Goal: Task Accomplishment & Management: Manage account settings

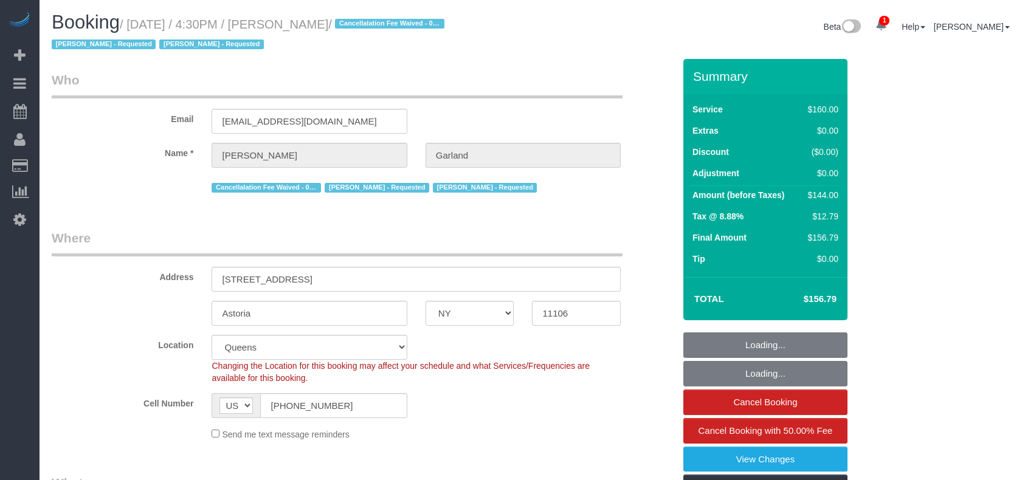
select select "NY"
select select "number:89"
select select "number:90"
select select "number:15"
select select "number:5"
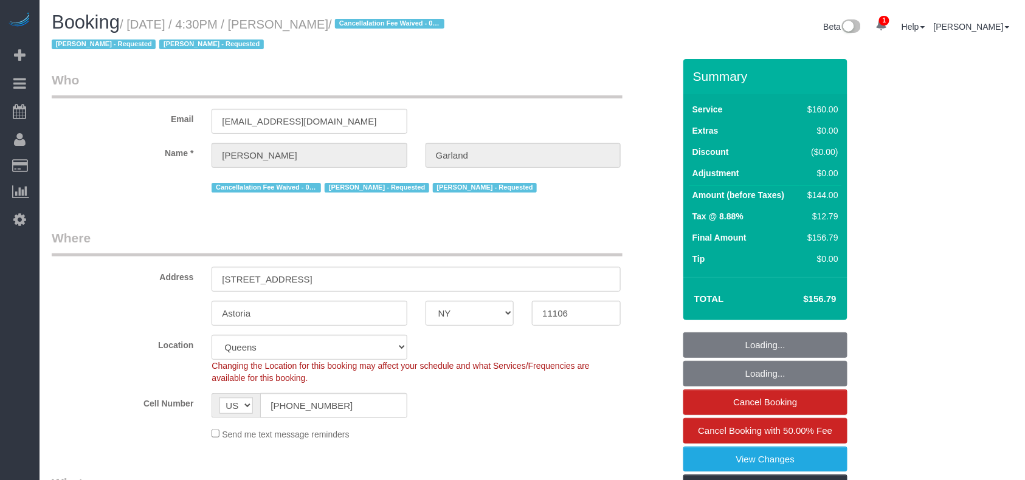
select select "object:1199"
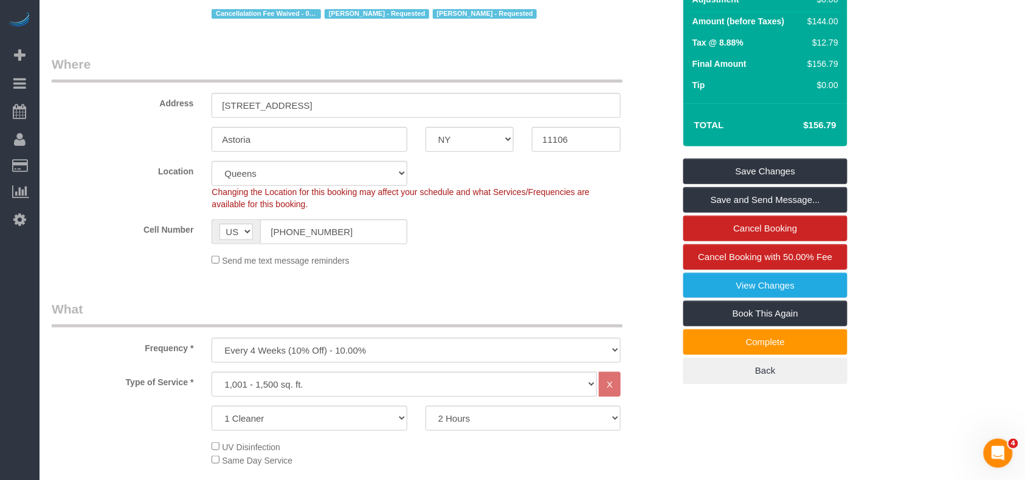
scroll to position [162, 0]
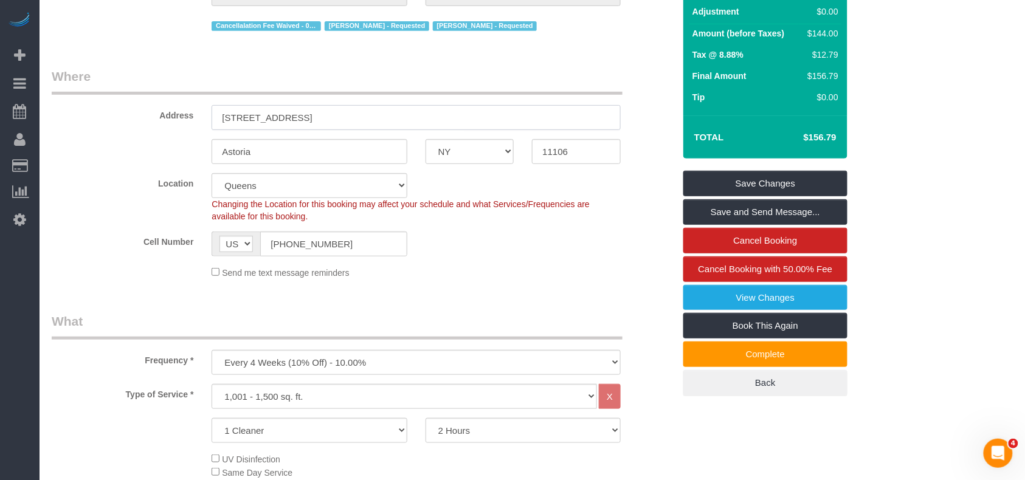
drag, startPoint x: 328, startPoint y: 116, endPoint x: 185, endPoint y: 114, distance: 143.5
click at [183, 112] on div "Address 35-22 32nd Street, Apt 1" at bounding box center [363, 98] width 641 height 63
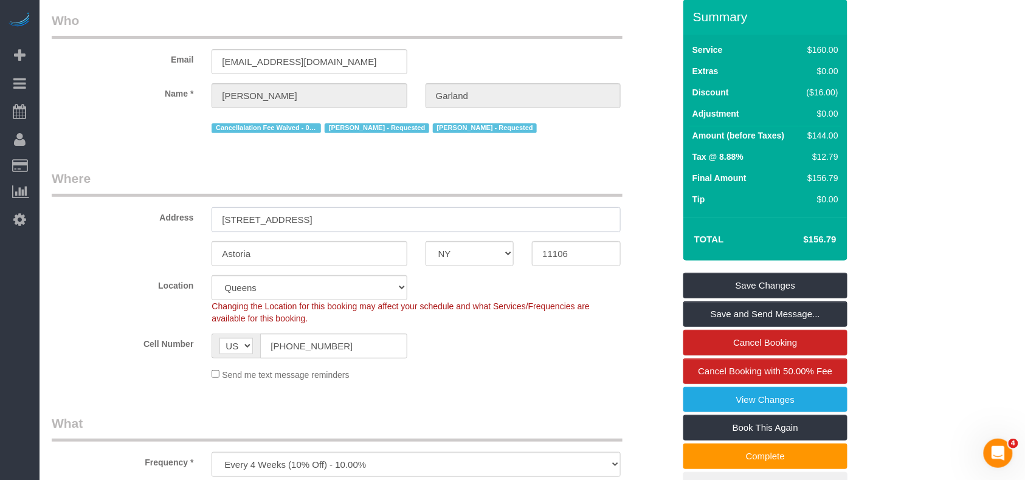
scroll to position [0, 0]
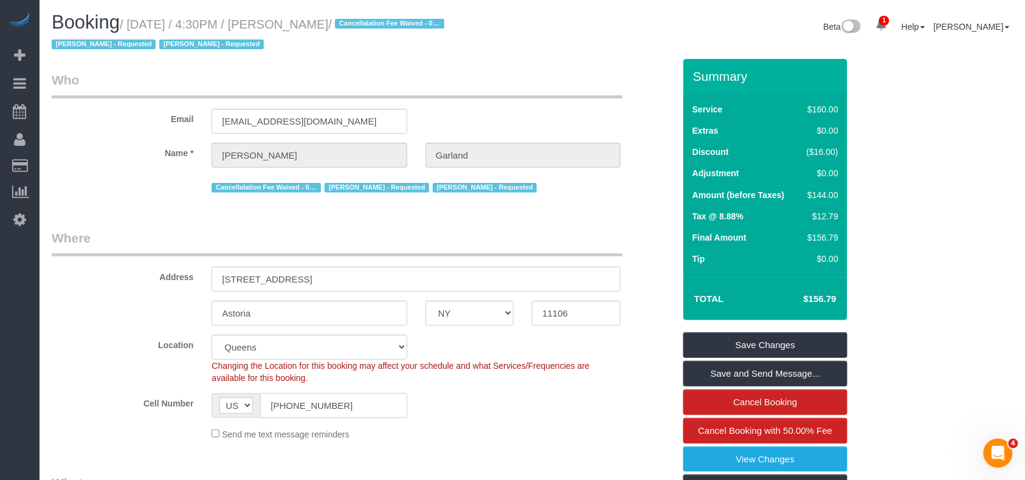
click at [285, 404] on input "(734) 634-8307" at bounding box center [333, 405] width 147 height 25
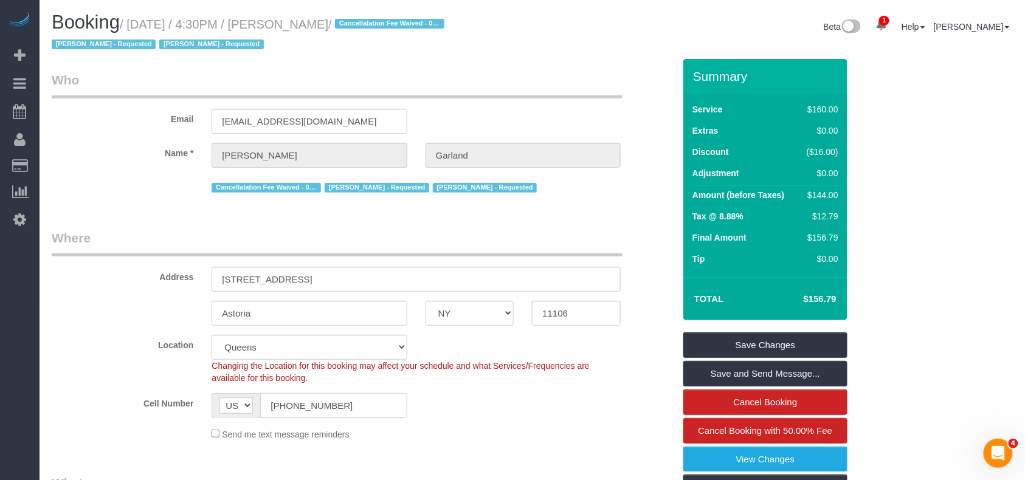
click at [285, 404] on input "(734) 634-8307" at bounding box center [333, 405] width 147 height 25
drag, startPoint x: 386, startPoint y: 23, endPoint x: 132, endPoint y: 23, distance: 253.6
click at [132, 23] on small "/ August 22, 2025 / 4:30PM / Katherine Garland / Cancellalation Fee Waived - 05…" at bounding box center [250, 35] width 396 height 34
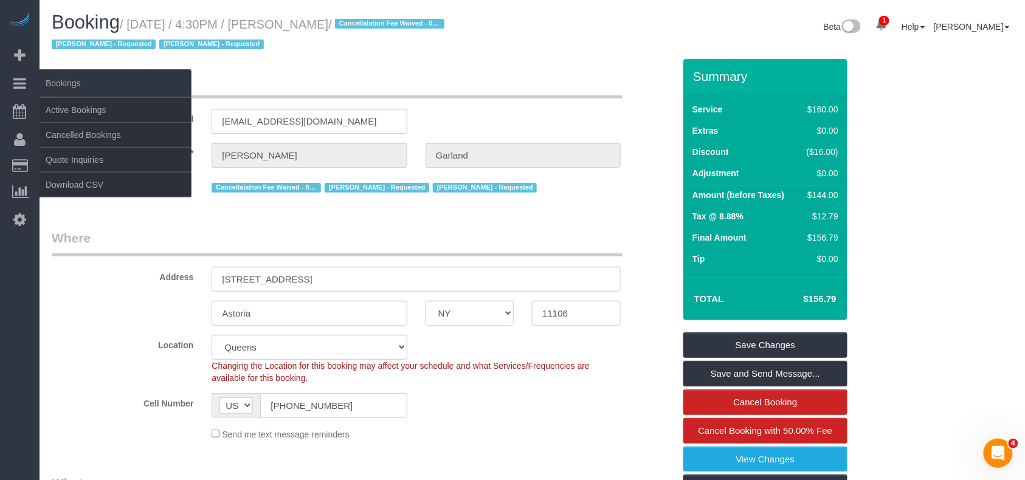
copy small "August 22, 2025 / 4:30PM / Katherine Garland"
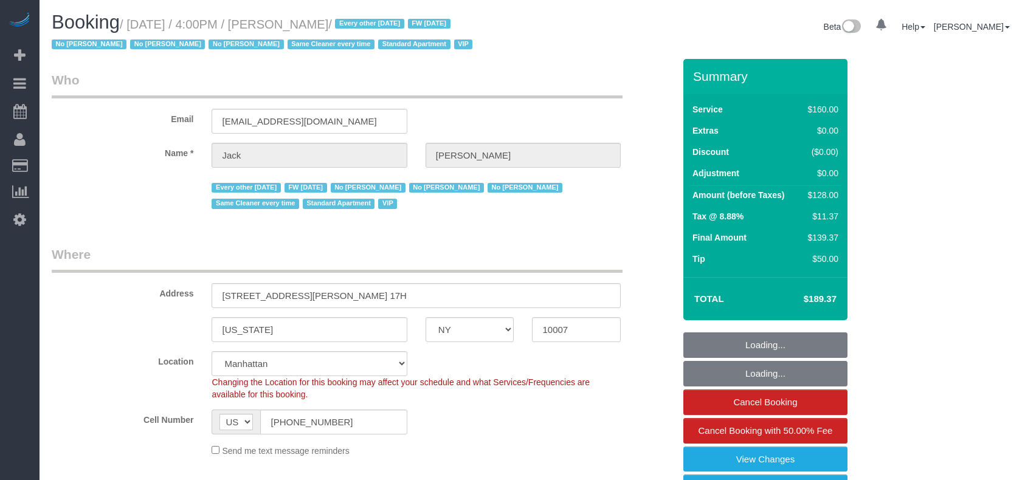
select select "NY"
select select "number:56"
select select "number:78"
select select "number:15"
select select "number:6"
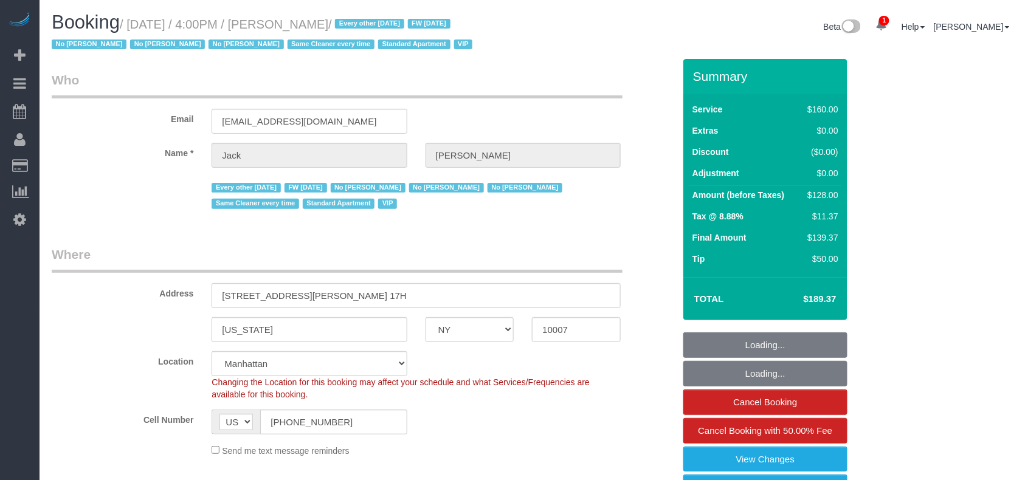
select select "object:814"
select select "spot1"
select select "object:1364"
select select "string:stripe-pm_1R9Bsk4VGloSiKo7ufTdcySD"
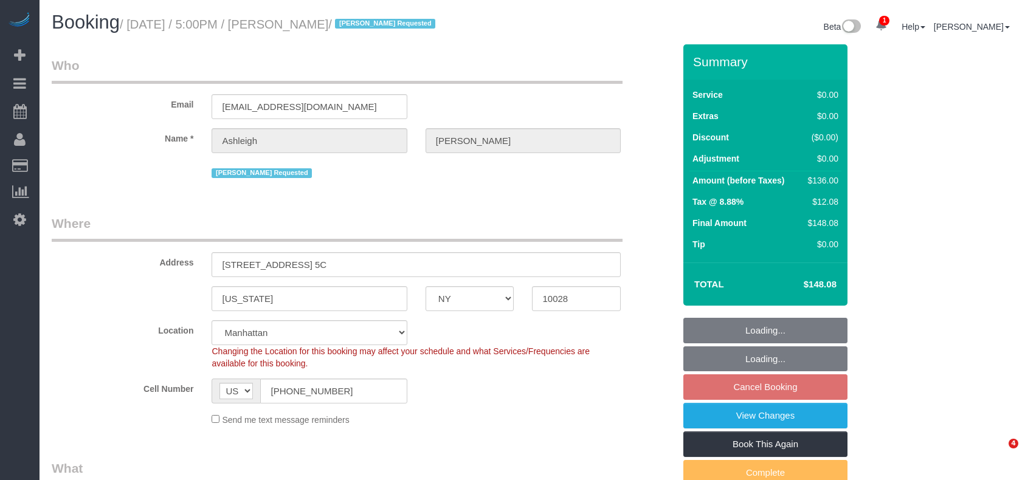
select select "NY"
select select "number:65"
select select "number:78"
select select "number:15"
select select "number:5"
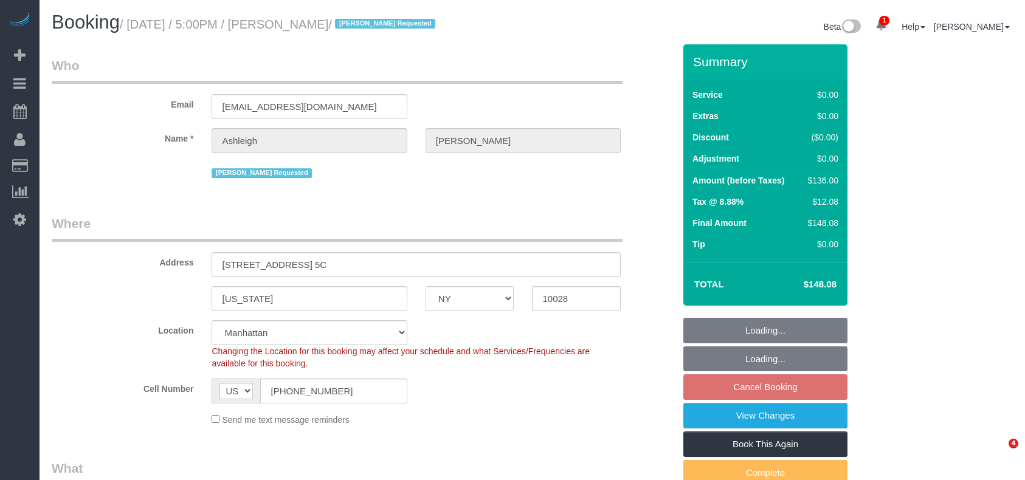
select select "object:1296"
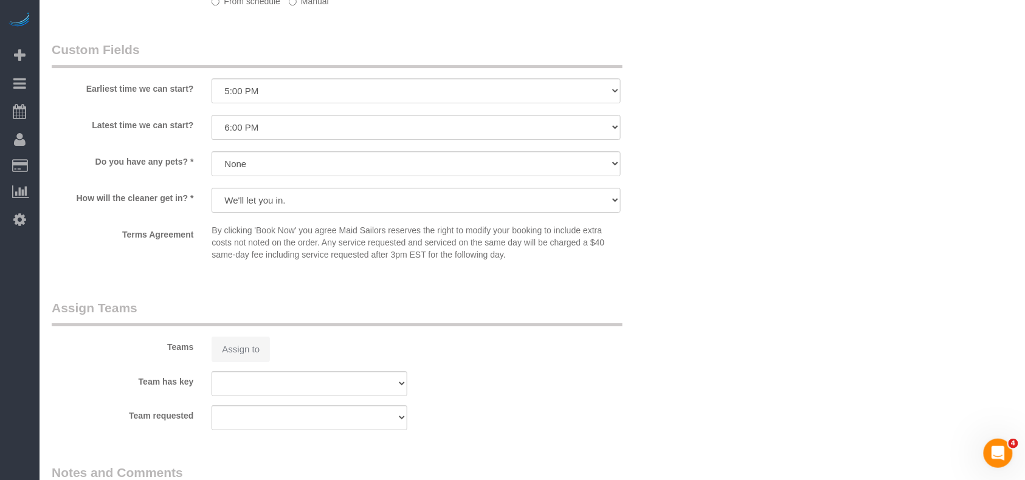
select select "1"
select select "spot9"
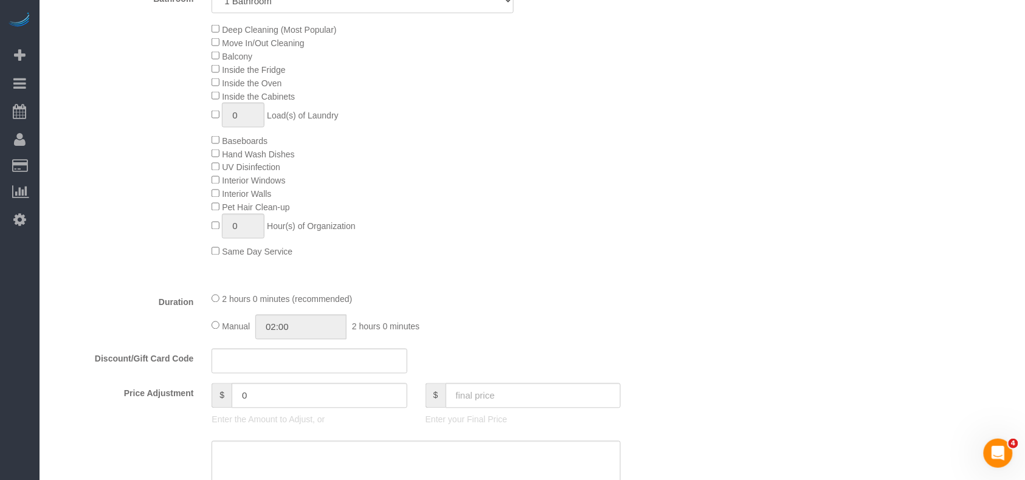
scroll to position [553, 0]
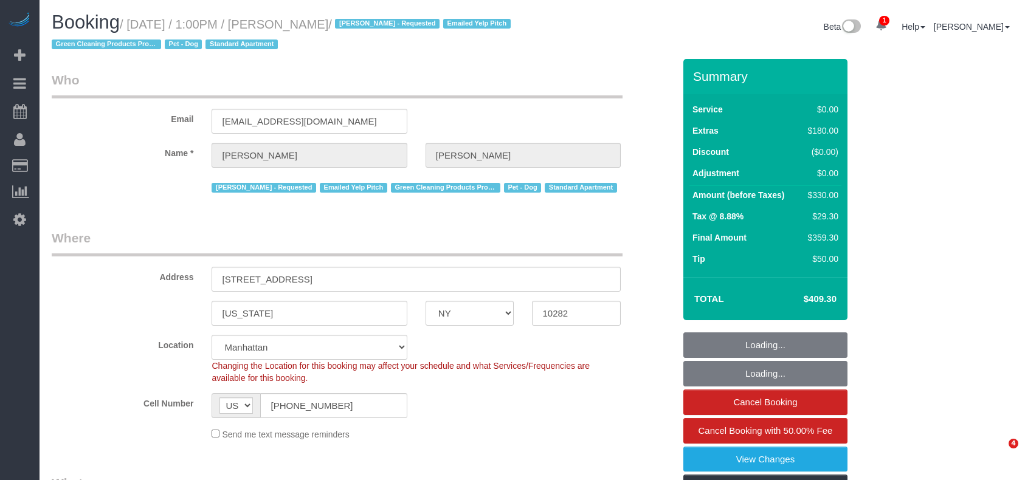
select select "NY"
select select "string:stripe-pm_1RBFiE4VGloSiKo7uWnidLkO"
select select "spot1"
select select "number:59"
select select "number:73"
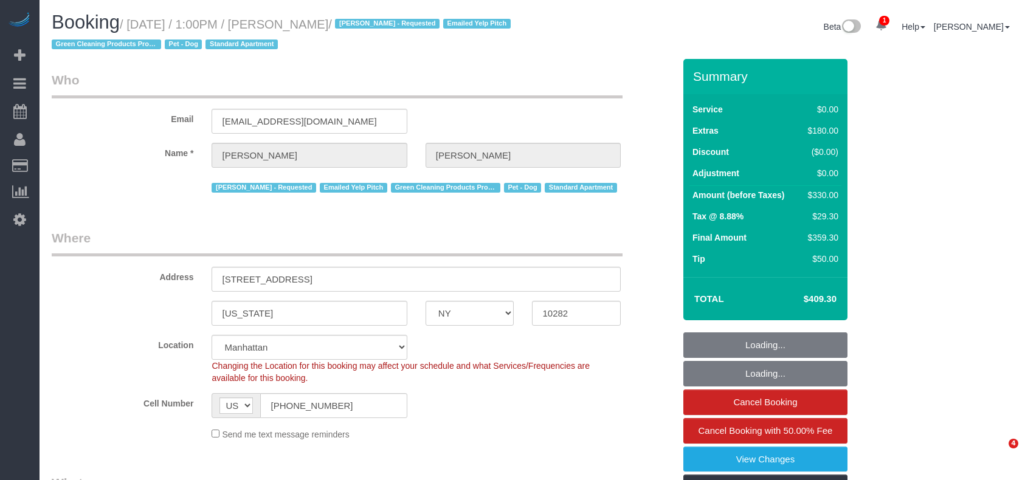
select select "number:13"
select select "number:5"
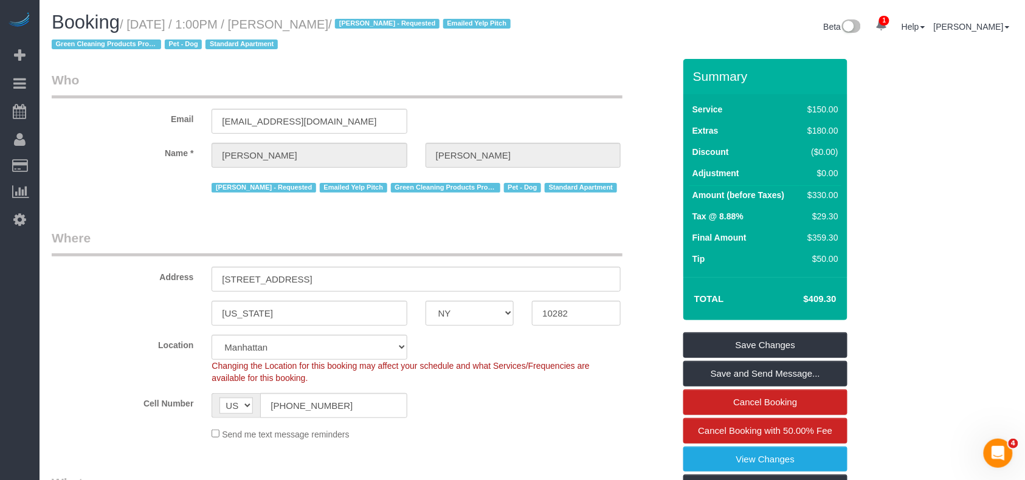
drag, startPoint x: 379, startPoint y: 24, endPoint x: 133, endPoint y: 24, distance: 246.9
click at [133, 24] on small "/ August 22, 2025 / 1:00PM / Caitlyn Bingaman / Berdina Philistin - Requested E…" at bounding box center [283, 35] width 463 height 34
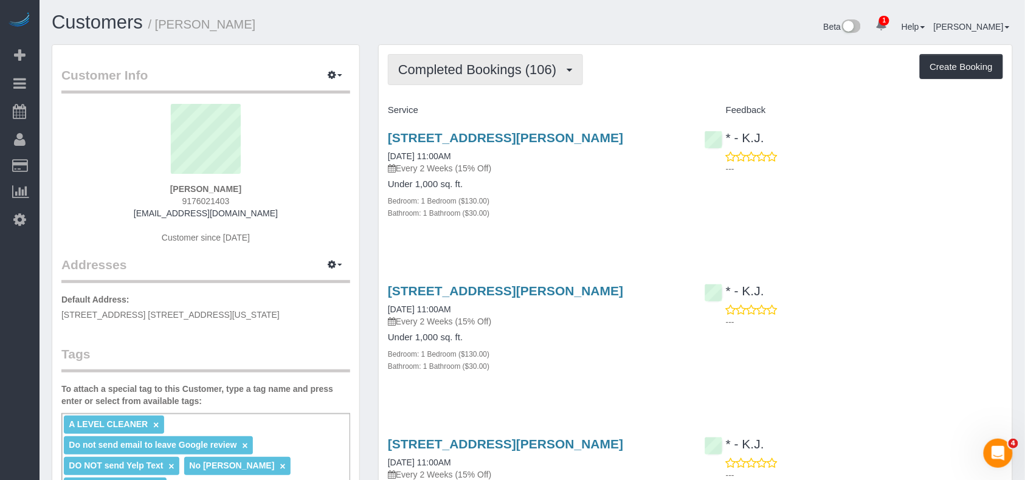
click at [508, 71] on span "Completed Bookings (106)" at bounding box center [480, 69] width 164 height 15
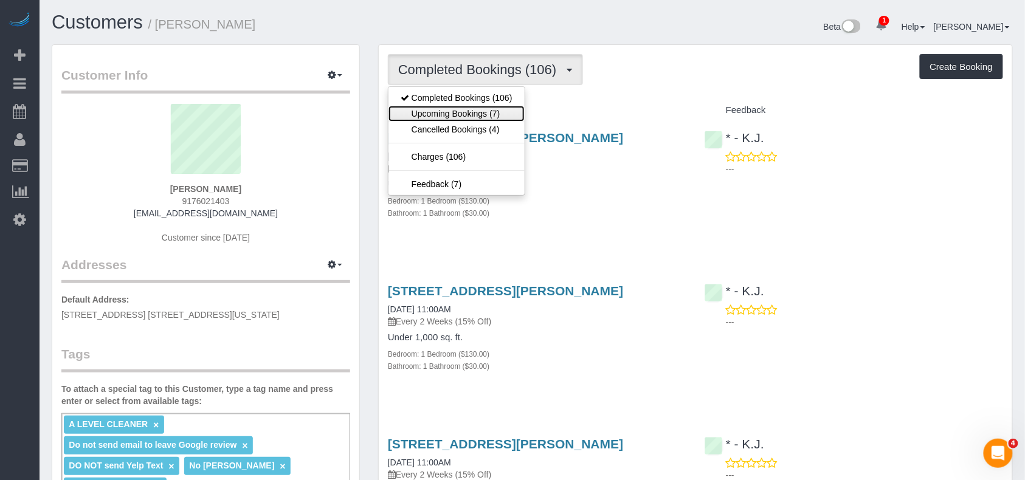
click at [491, 111] on link "Upcoming Bookings (7)" at bounding box center [457, 114] width 136 height 16
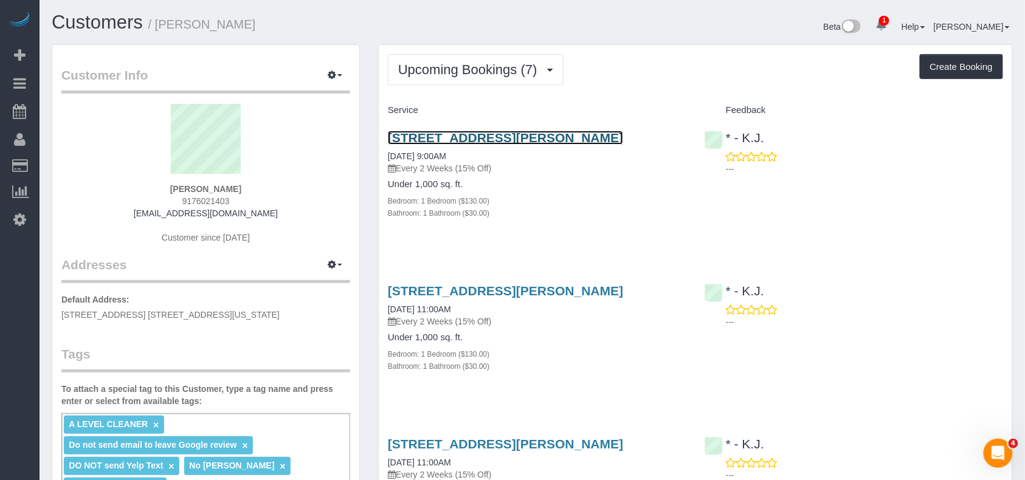
click at [443, 140] on link "88 Morgan Street Apt. 2201, Jersey City, NJ 07302" at bounding box center [505, 138] width 235 height 14
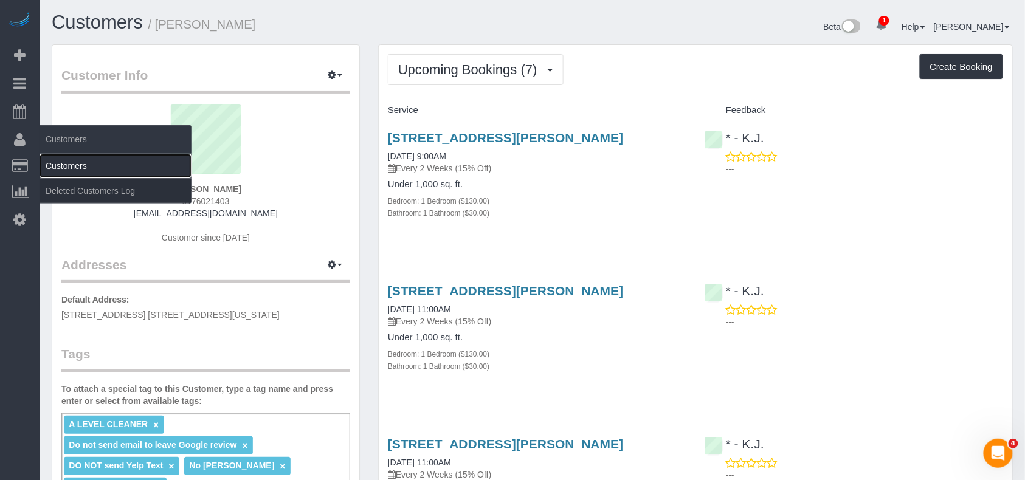
click at [68, 164] on link "Customers" at bounding box center [116, 166] width 152 height 24
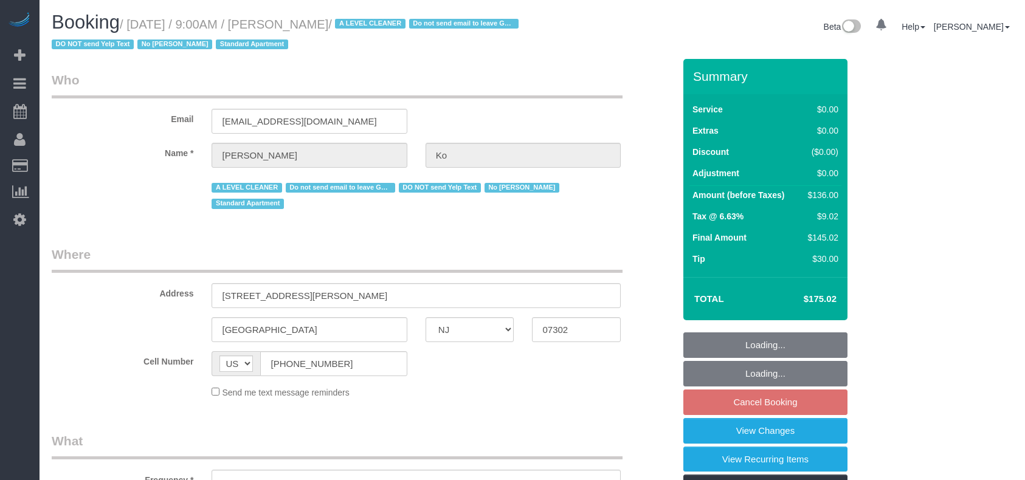
select select "NJ"
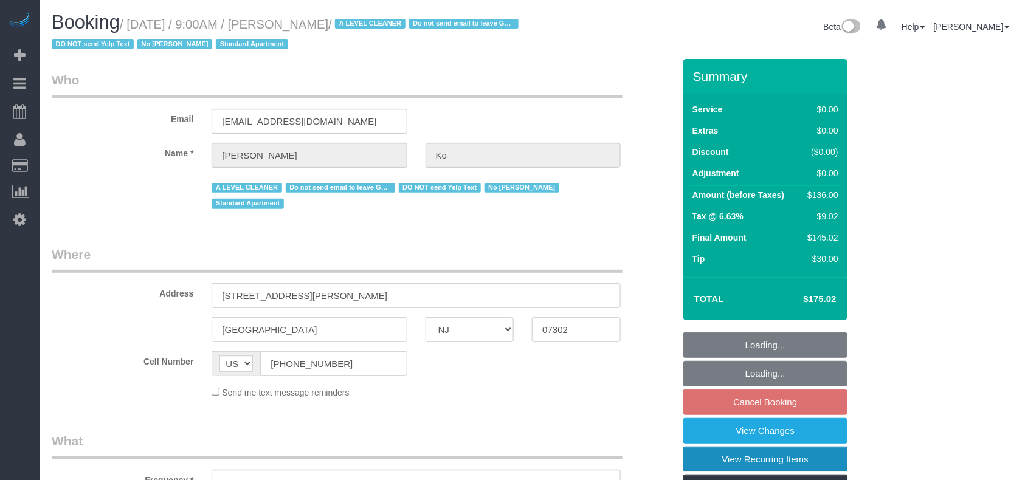
select select "number:59"
select select "number:76"
select select "number:15"
select select "number:6"
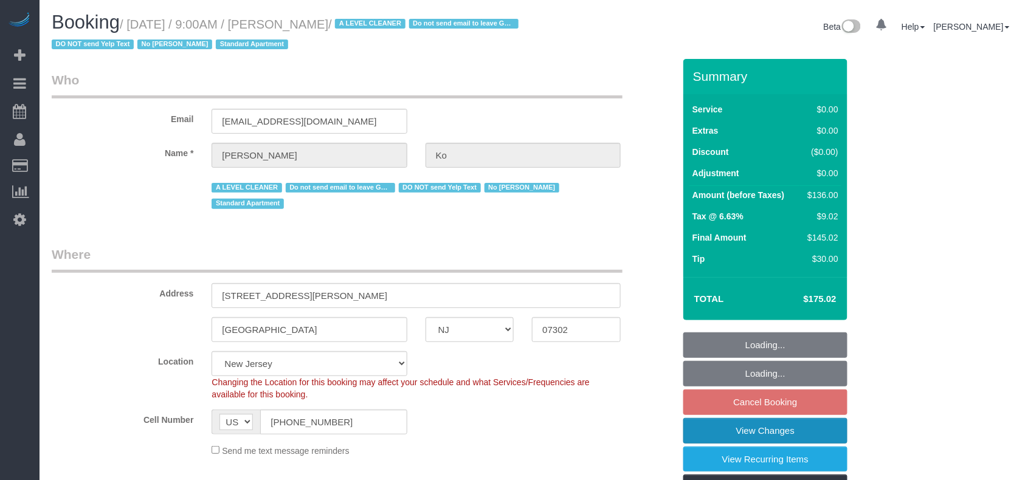
select select "object:952"
click at [745, 428] on link "View Changes" at bounding box center [765, 431] width 164 height 26
select select "spot1"
select select "1"
select select "string:stripe-card_1EyoUm4VGloSiKo7YBWNFeY6"
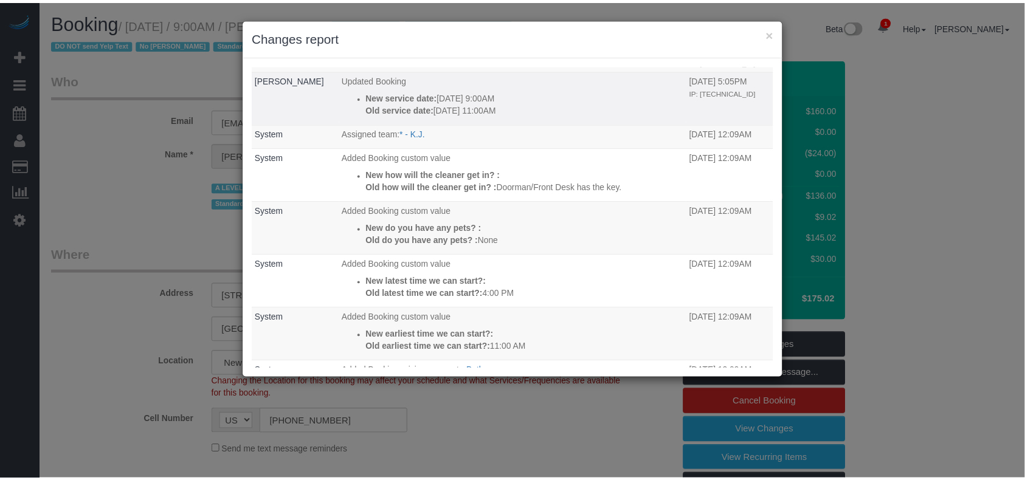
scroll to position [81, 0]
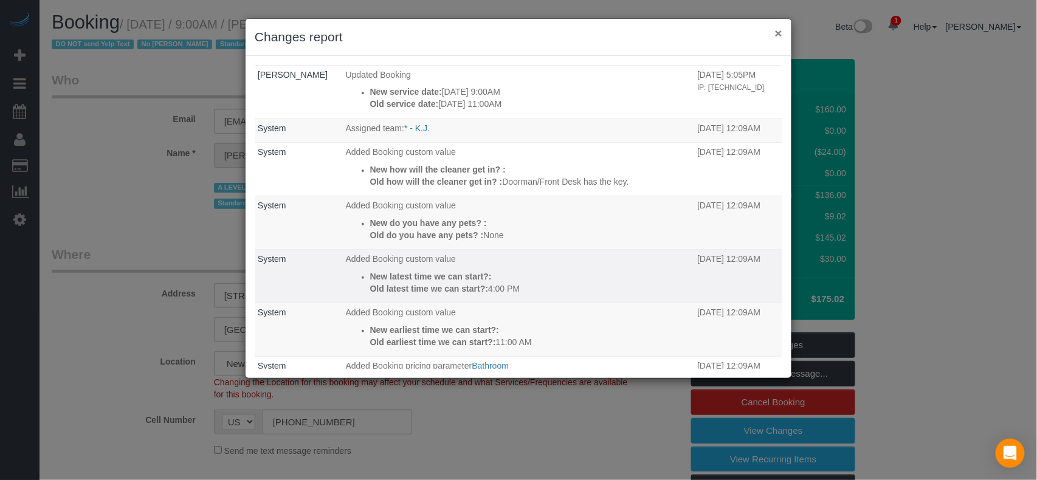
click at [781, 32] on button "×" at bounding box center [778, 33] width 7 height 13
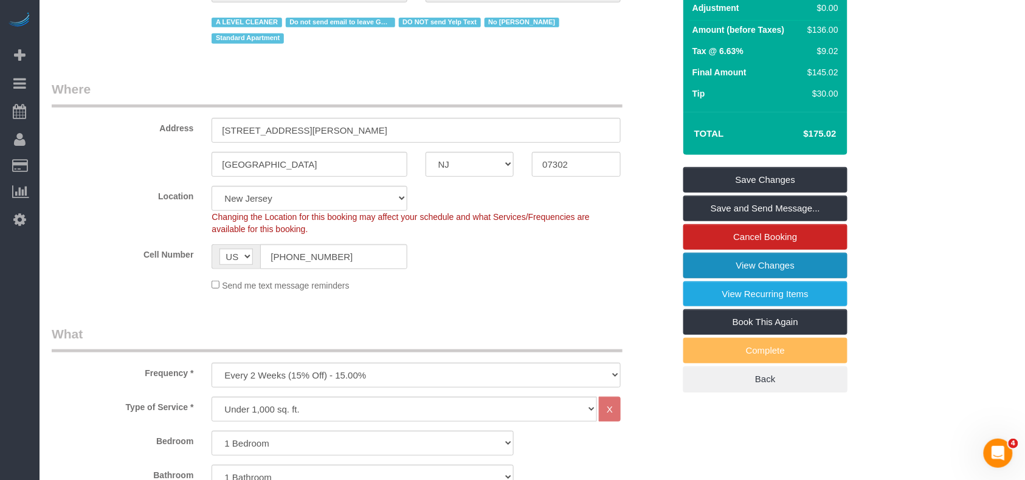
scroll to position [162, 0]
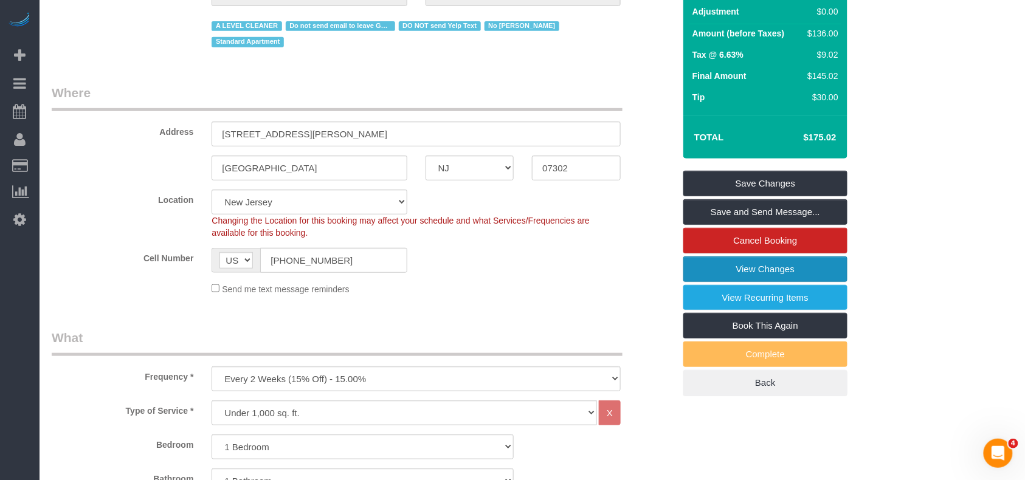
click at [766, 268] on link "View Changes" at bounding box center [765, 270] width 164 height 26
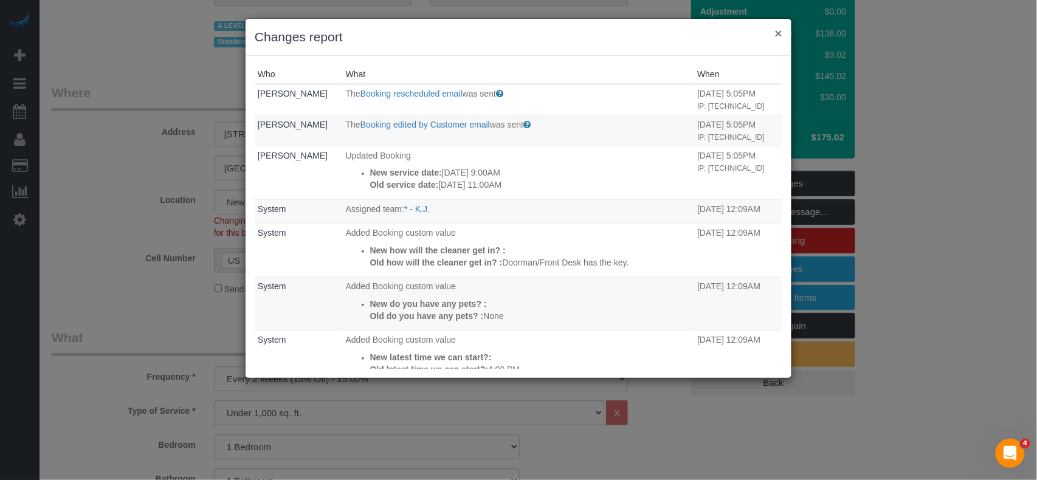
click at [776, 30] on button "×" at bounding box center [778, 33] width 7 height 13
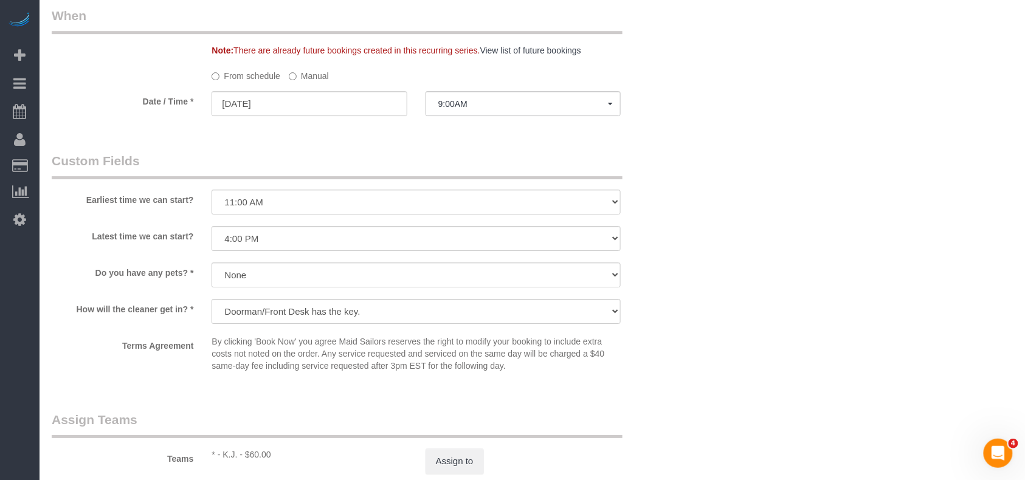
scroll to position [1216, 0]
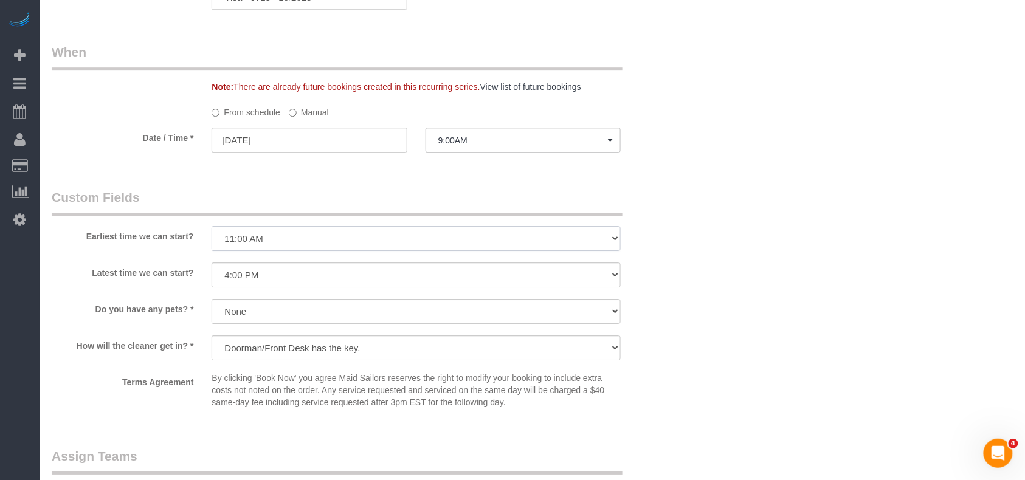
click at [336, 248] on select "I am not flexible, keep my selected time 8:00 AM 9:00 AM 10:00 AM 11:00 AM 12:0…" at bounding box center [416, 238] width 409 height 25
select select "number:57"
click at [212, 228] on select "I am not flexible, keep my selected time 8:00 AM 9:00 AM 10:00 AM 11:00 AM 12:0…" at bounding box center [416, 238] width 409 height 25
click at [310, 276] on select "I am not flexible, keep my selected time 8:00 AM 9:00 AM 10:00 AM 11:00 AM 12:0…" at bounding box center [416, 275] width 409 height 25
select select "number:90"
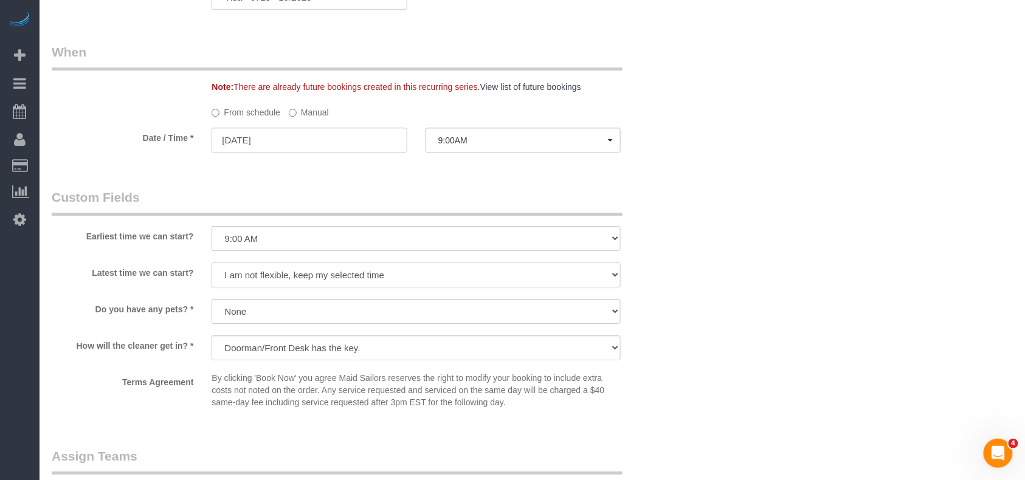
click at [212, 265] on select "I am not flexible, keep my selected time 8:00 AM 9:00 AM 10:00 AM 11:00 AM 12:0…" at bounding box center [416, 275] width 409 height 25
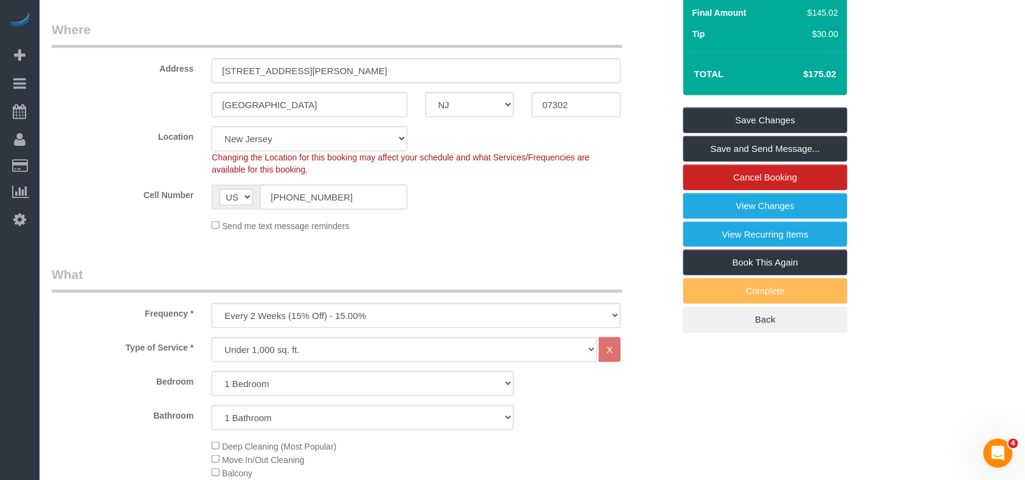
scroll to position [81, 0]
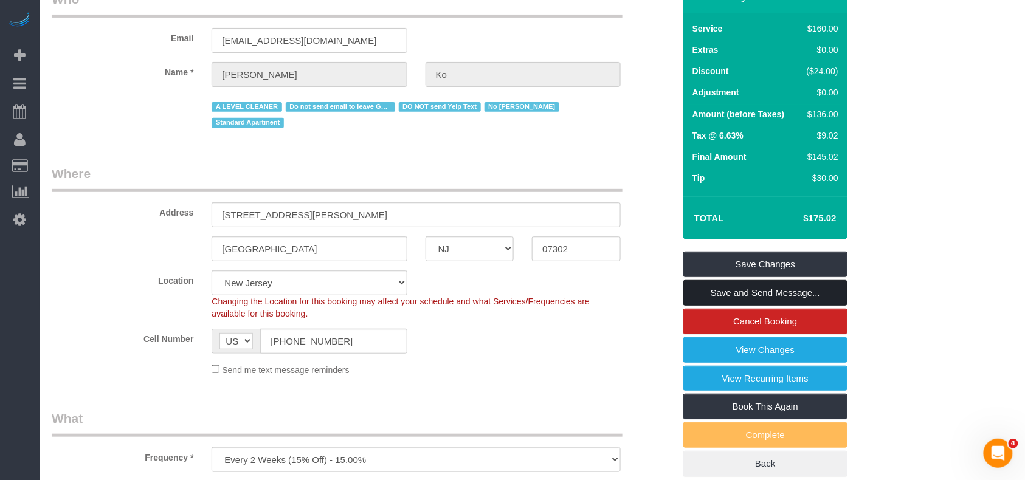
click at [754, 300] on link "Save and Send Message..." at bounding box center [765, 293] width 164 height 26
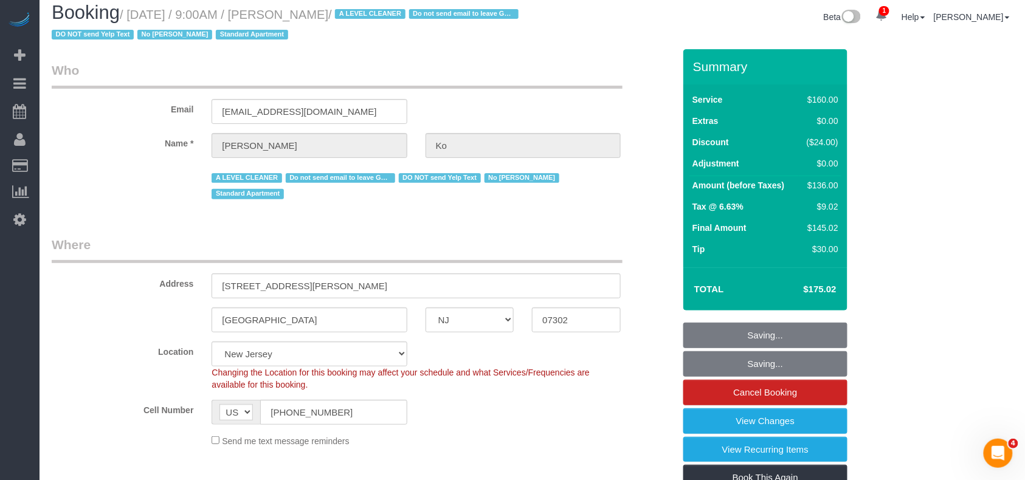
scroll to position [0, 0]
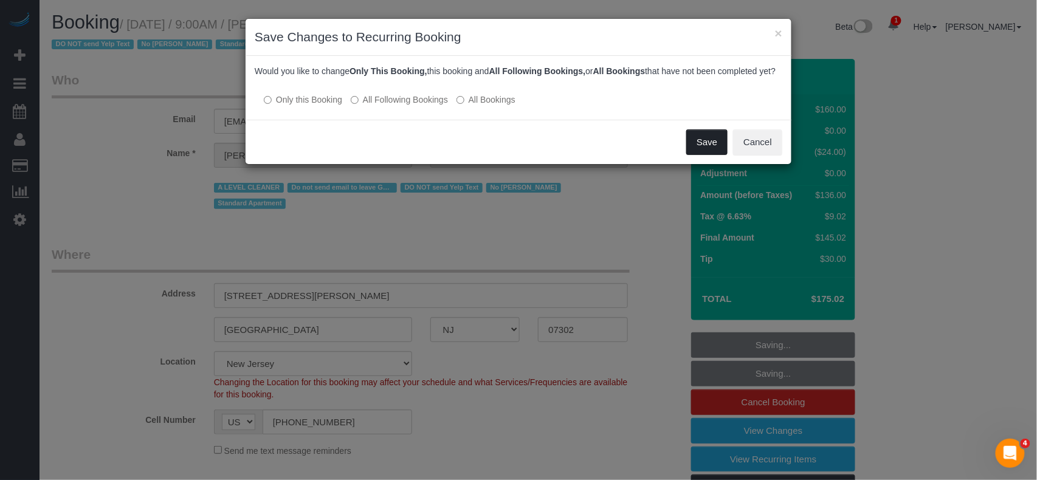
click at [694, 151] on button "Save" at bounding box center [707, 143] width 41 height 26
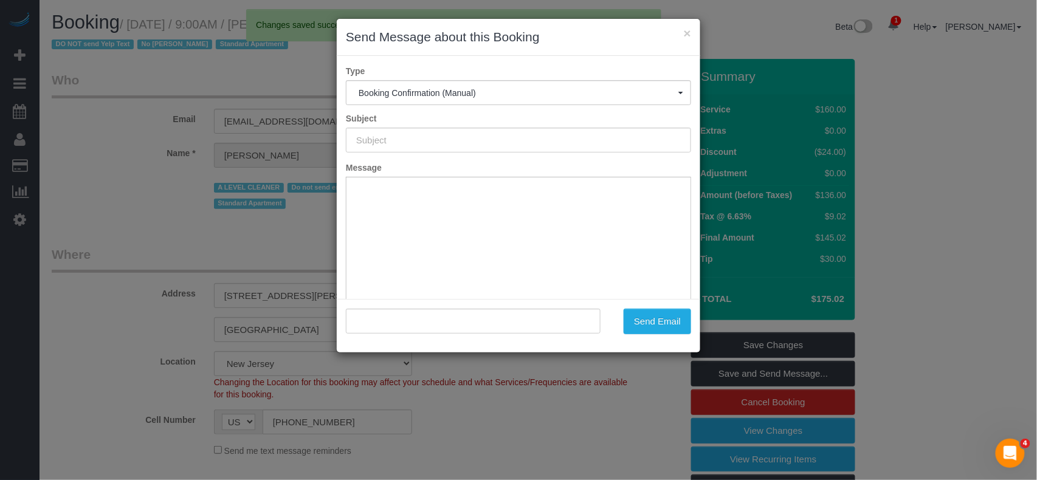
type input "Cleaning Confirmed for 09/05/2025 at 9:00am"
type input ""Inho Ko" <inhoko89@gmail.com>"
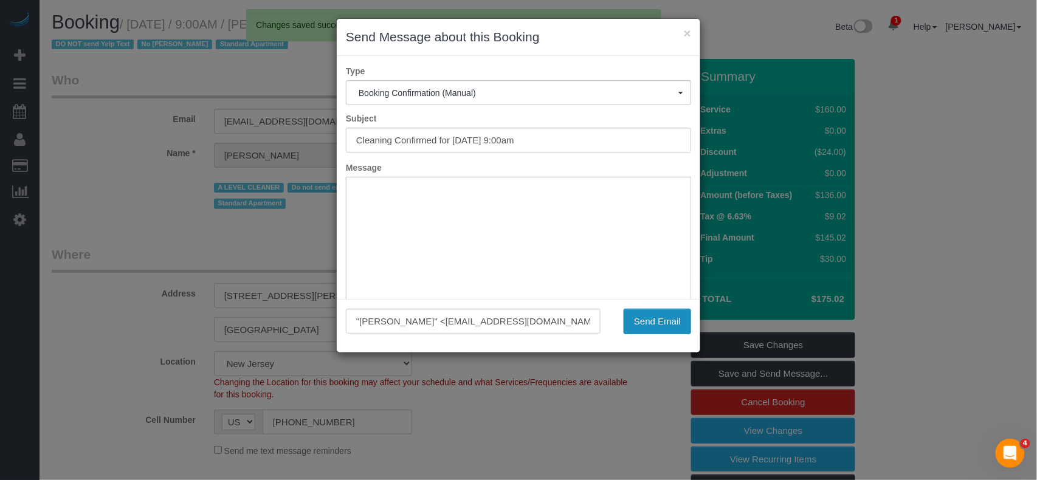
click at [669, 321] on button "Send Email" at bounding box center [657, 322] width 67 height 26
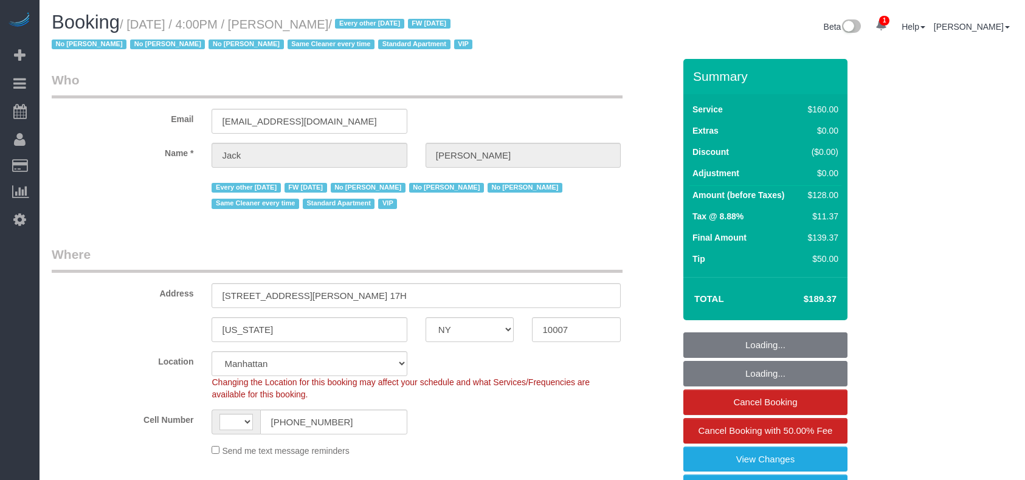
select select "NY"
select select "string:stripe-pm_1R9Bsk4VGloSiKo7ufTdcySD"
select select "number:56"
select select "number:78"
select select "number:15"
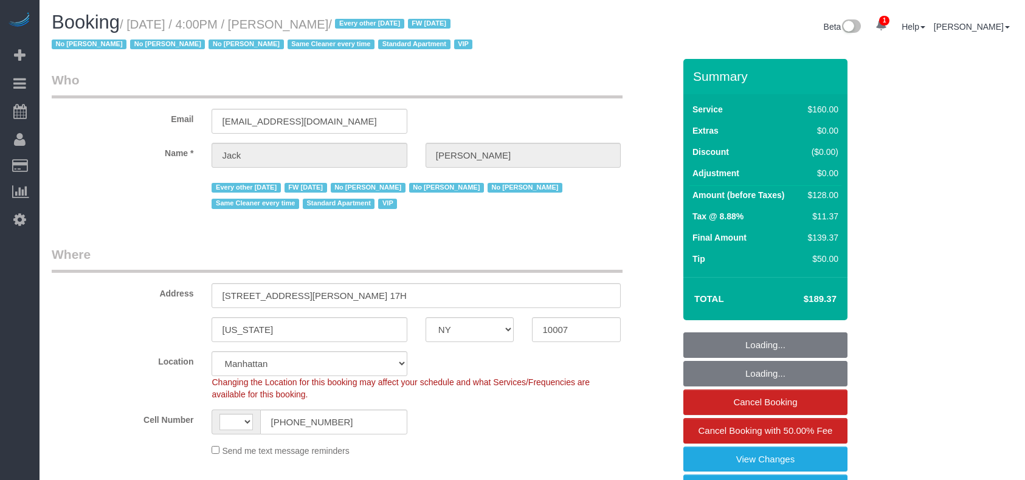
select select "number:6"
select select "object:571"
select select "string:[GEOGRAPHIC_DATA]"
select select "spot1"
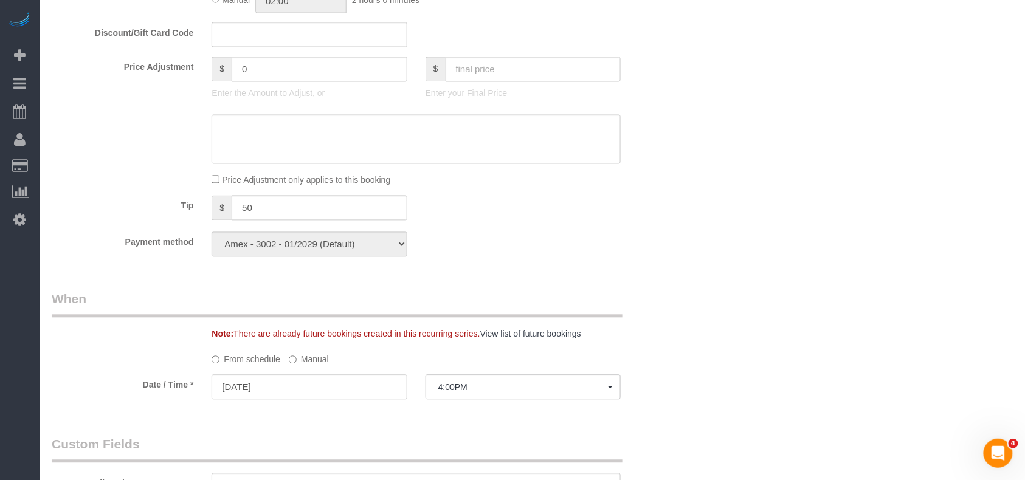
scroll to position [730, 0]
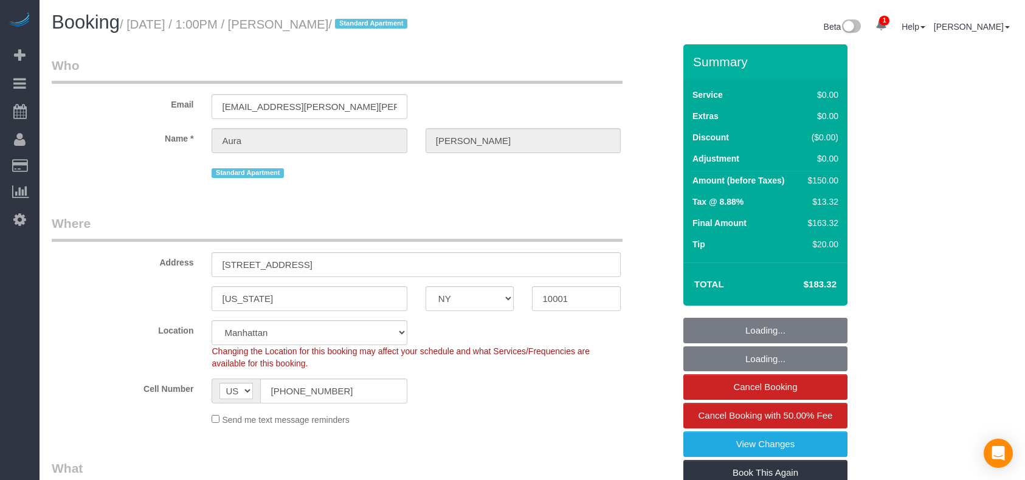
select select "NY"
select select "number:56"
select select "number:73"
select select "number:15"
select select "number:7"
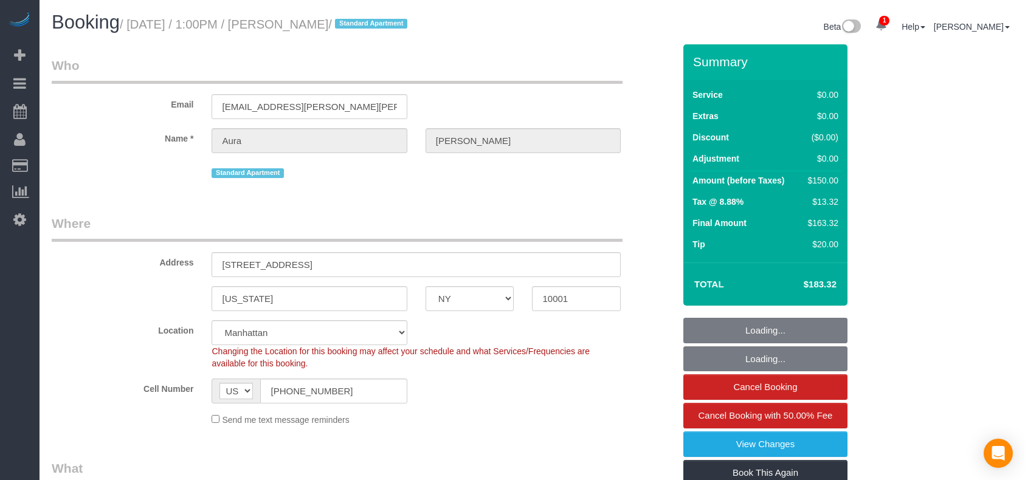
select select "object:1305"
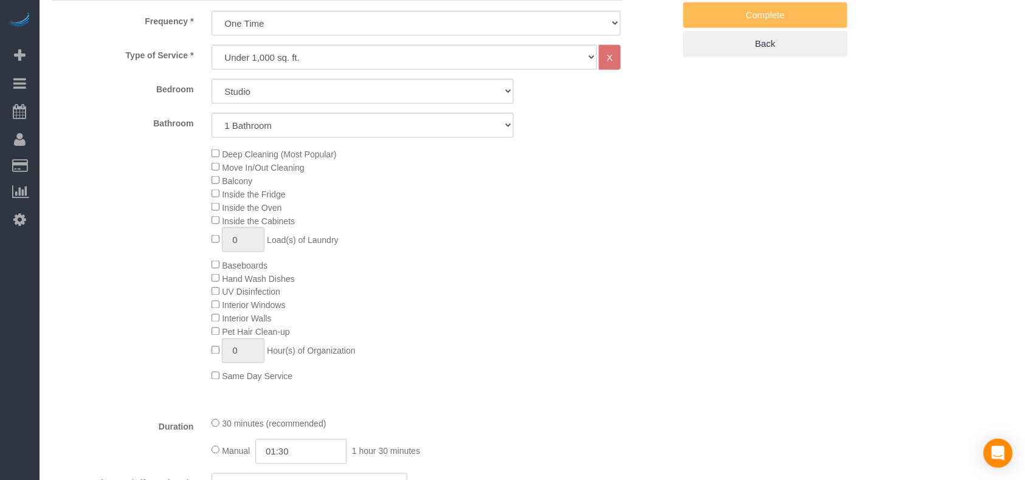
select select "spot1"
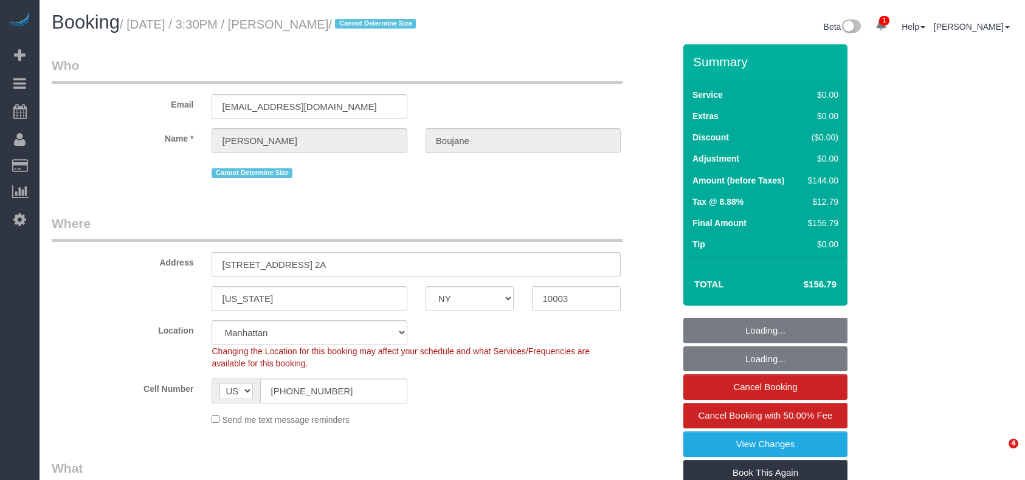
select select "NY"
select select "number:89"
select select "number:90"
select select "number:15"
select select "number:5"
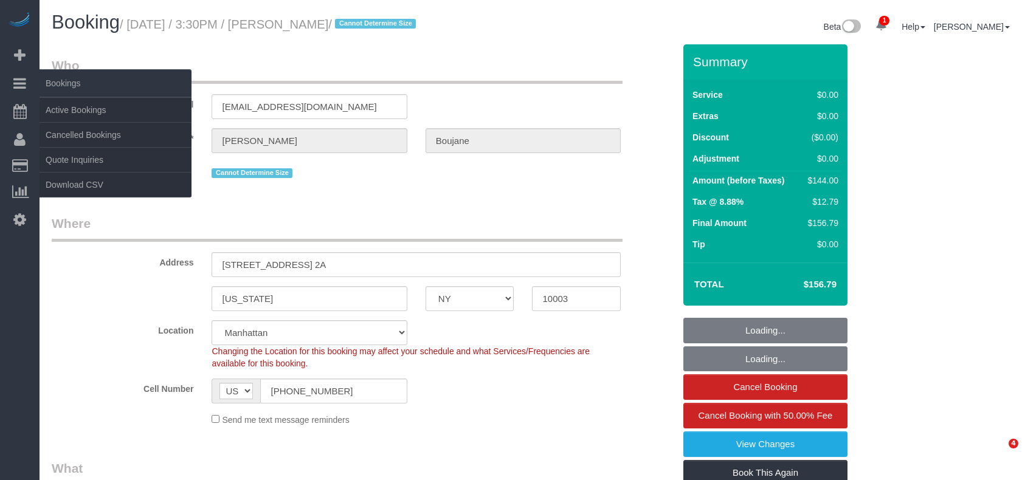
click at [131, 22] on small "/ [DATE] / 3:30PM / [PERSON_NAME] / Cannot Determine Size" at bounding box center [270, 24] width 300 height 13
select select "object:904"
select select "1"
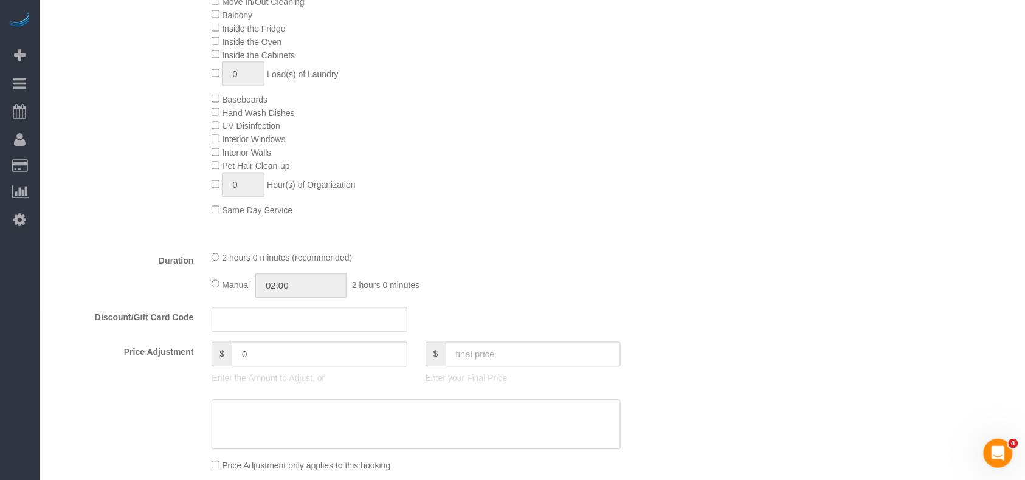
scroll to position [730, 0]
